Goal: Task Accomplishment & Management: Manage account settings

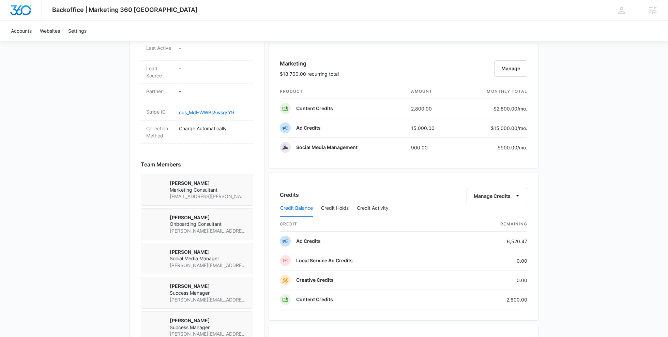
scroll to position [396, 0]
